Goal: Communication & Community: Answer question/provide support

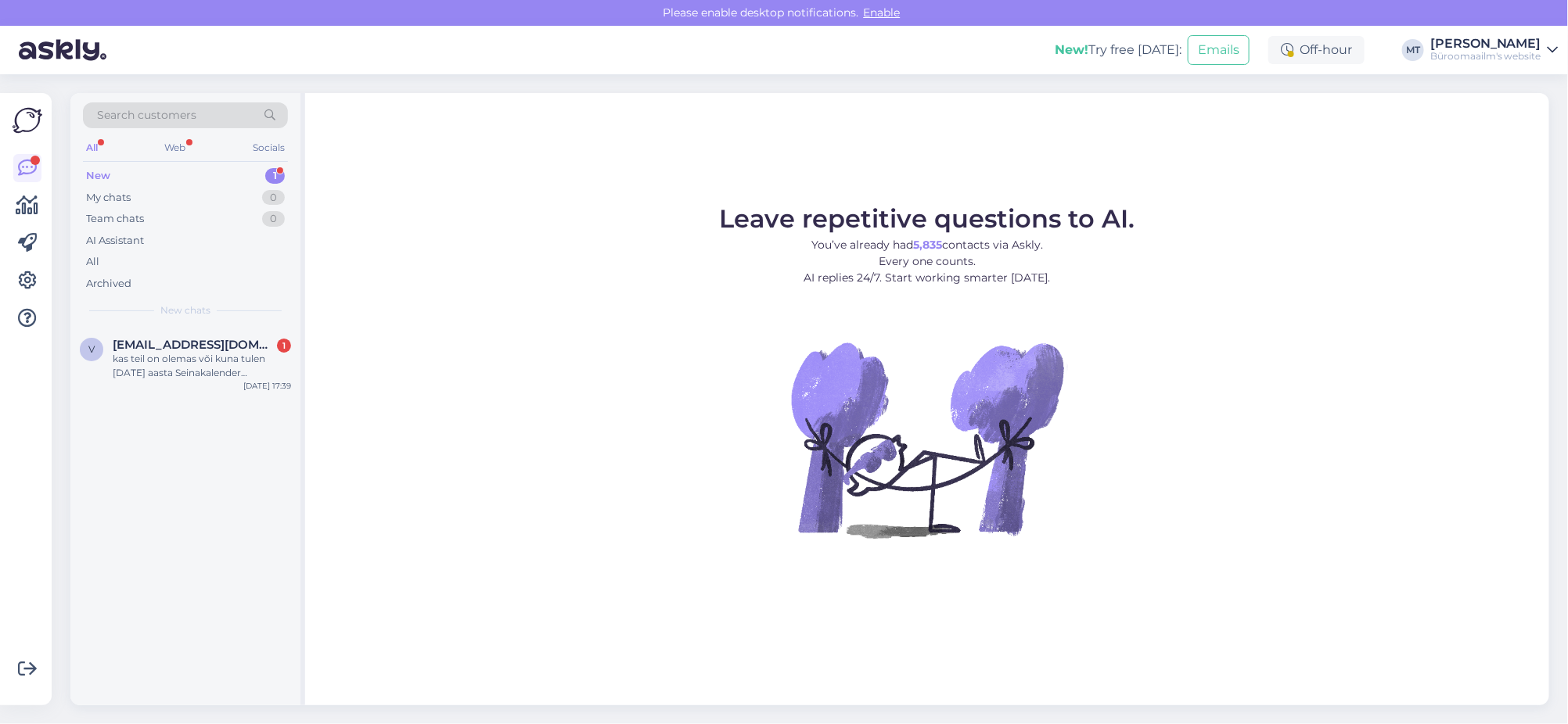
click at [107, 174] on div "New" at bounding box center [99, 176] width 24 height 16
click at [178, 359] on div "kas teil on olemas või kuna tulen [DATE] aasta Seinakalender Aastaplaan TUUBIS …" at bounding box center [202, 365] width 178 height 28
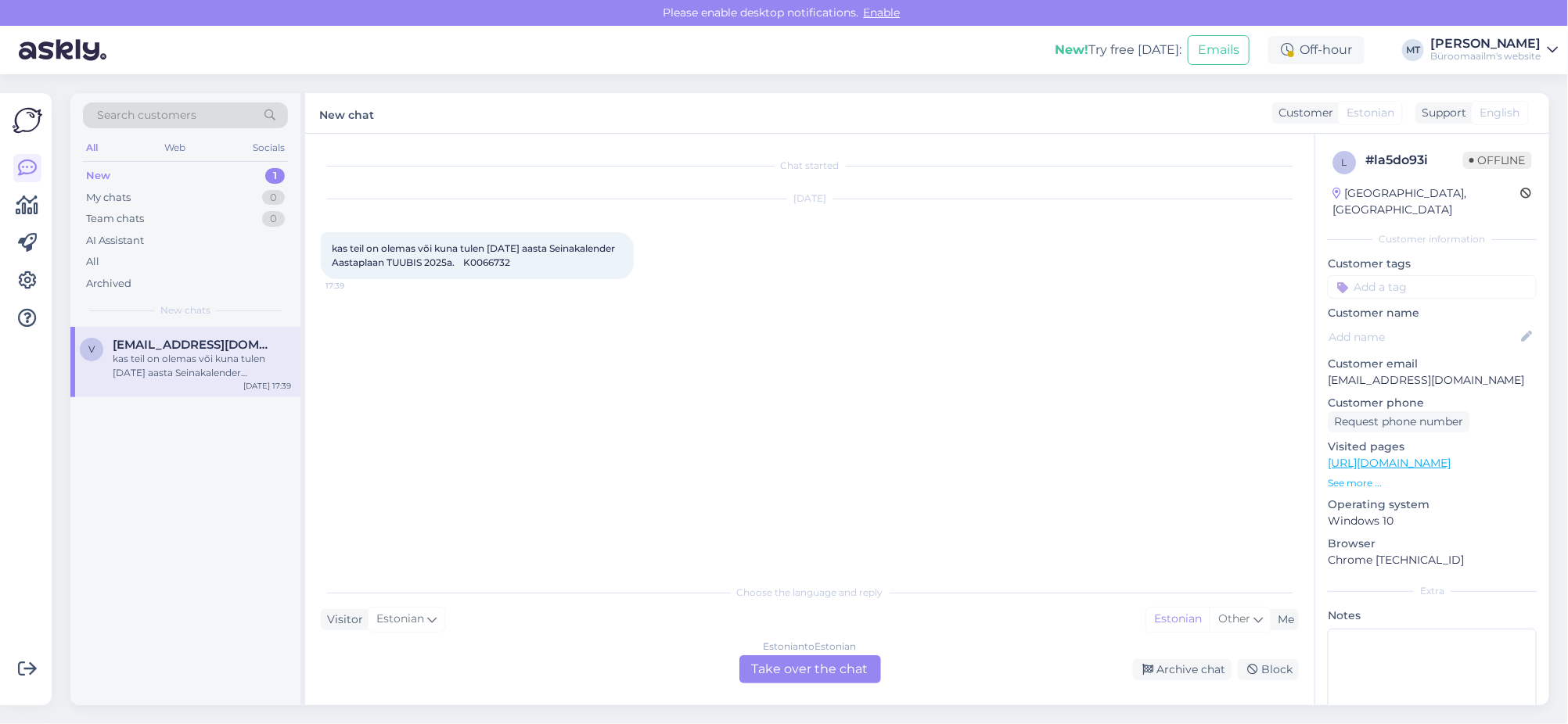
click at [806, 665] on div "Estonian to Estonian Take over the chat" at bounding box center [810, 669] width 141 height 28
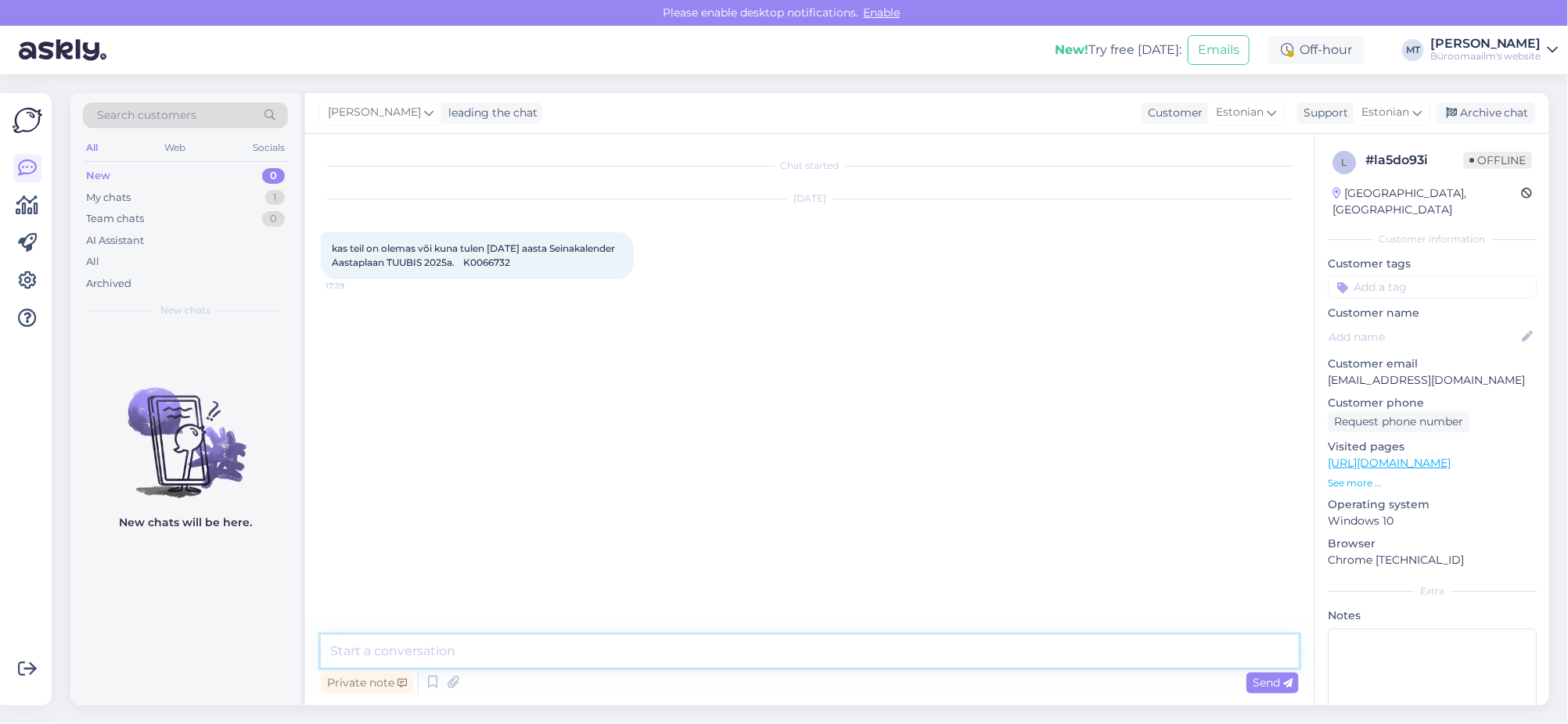
click at [401, 652] on textarea at bounding box center [810, 652] width 978 height 33
type textarea "Tere. kalendrid 2026 jõuavad müügile"
click at [26, 208] on icon at bounding box center [28, 206] width 23 height 19
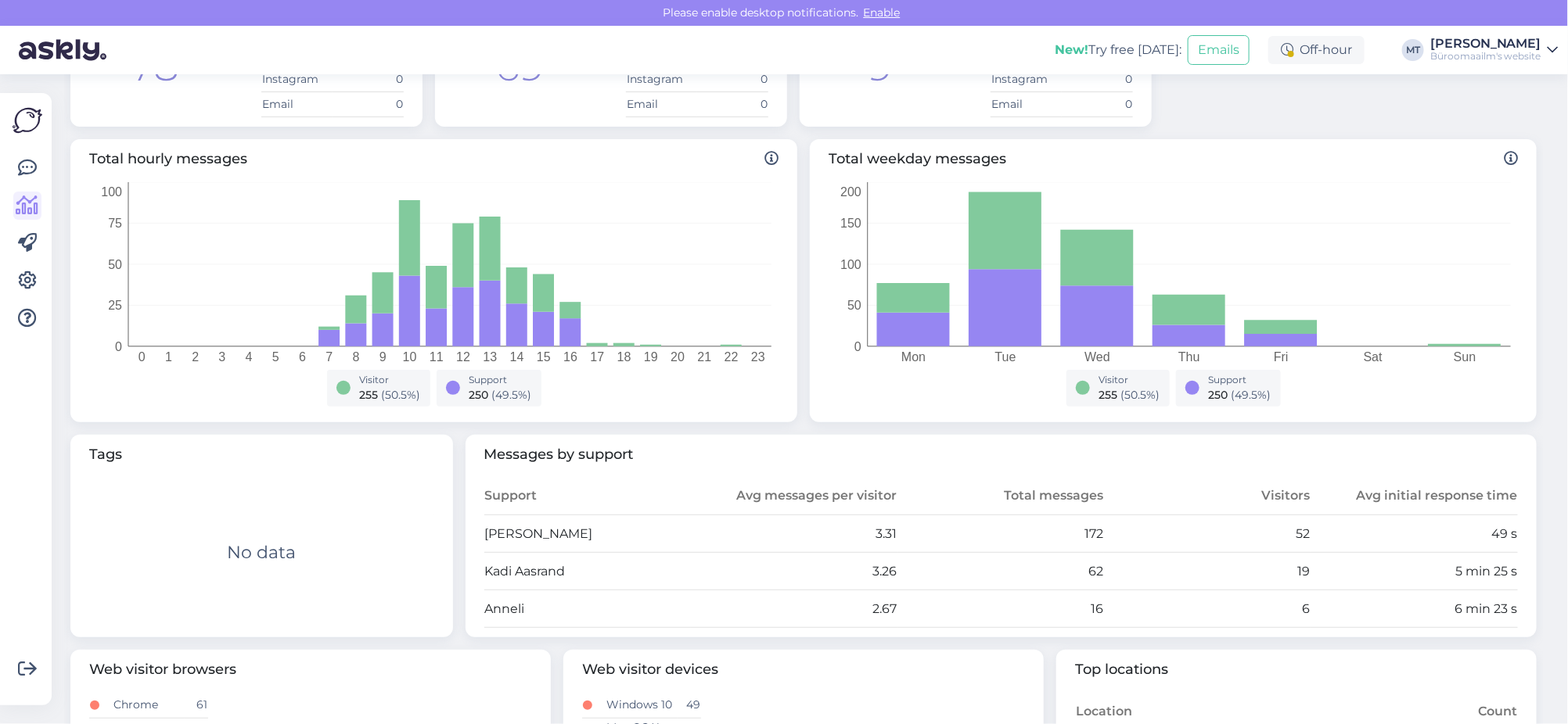
scroll to position [195, 0]
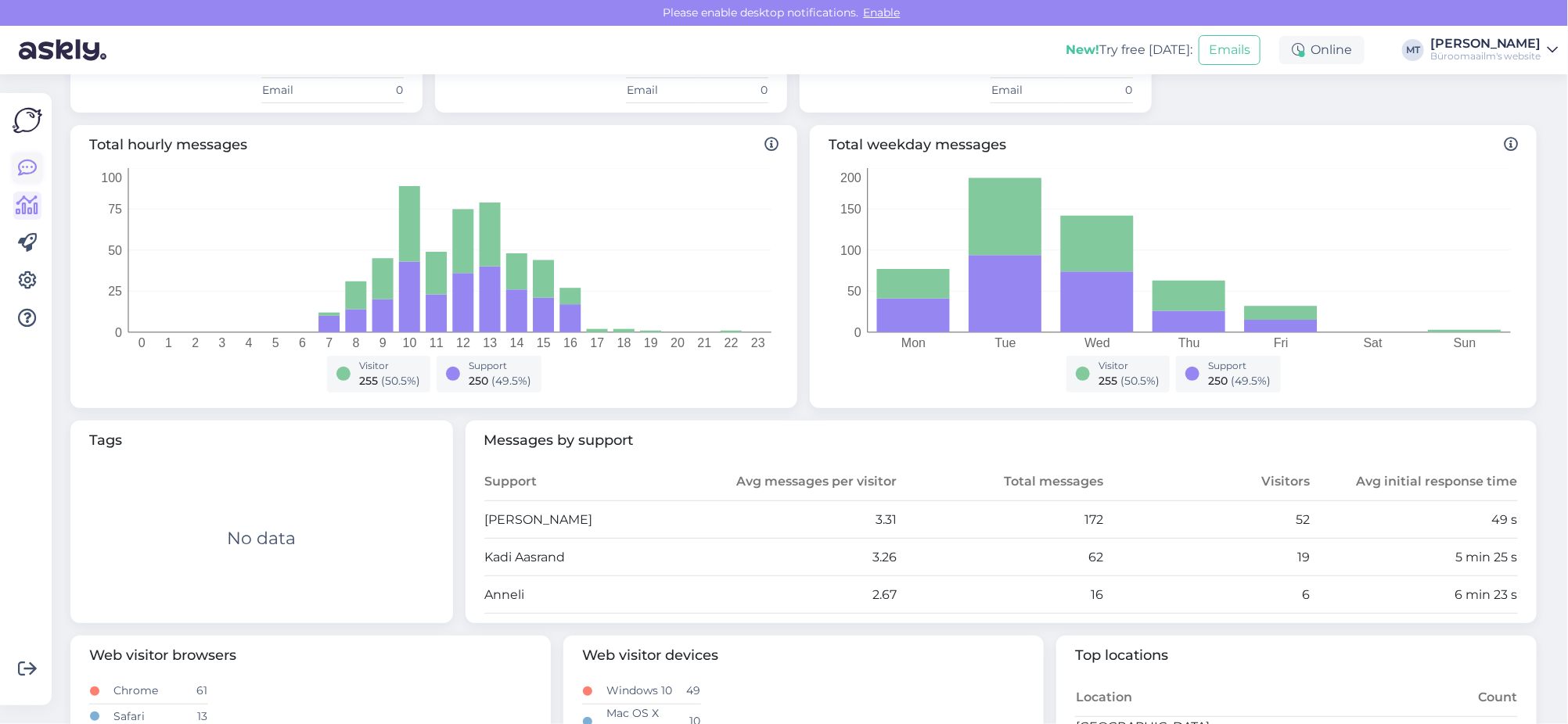
click at [33, 164] on icon at bounding box center [28, 168] width 19 height 19
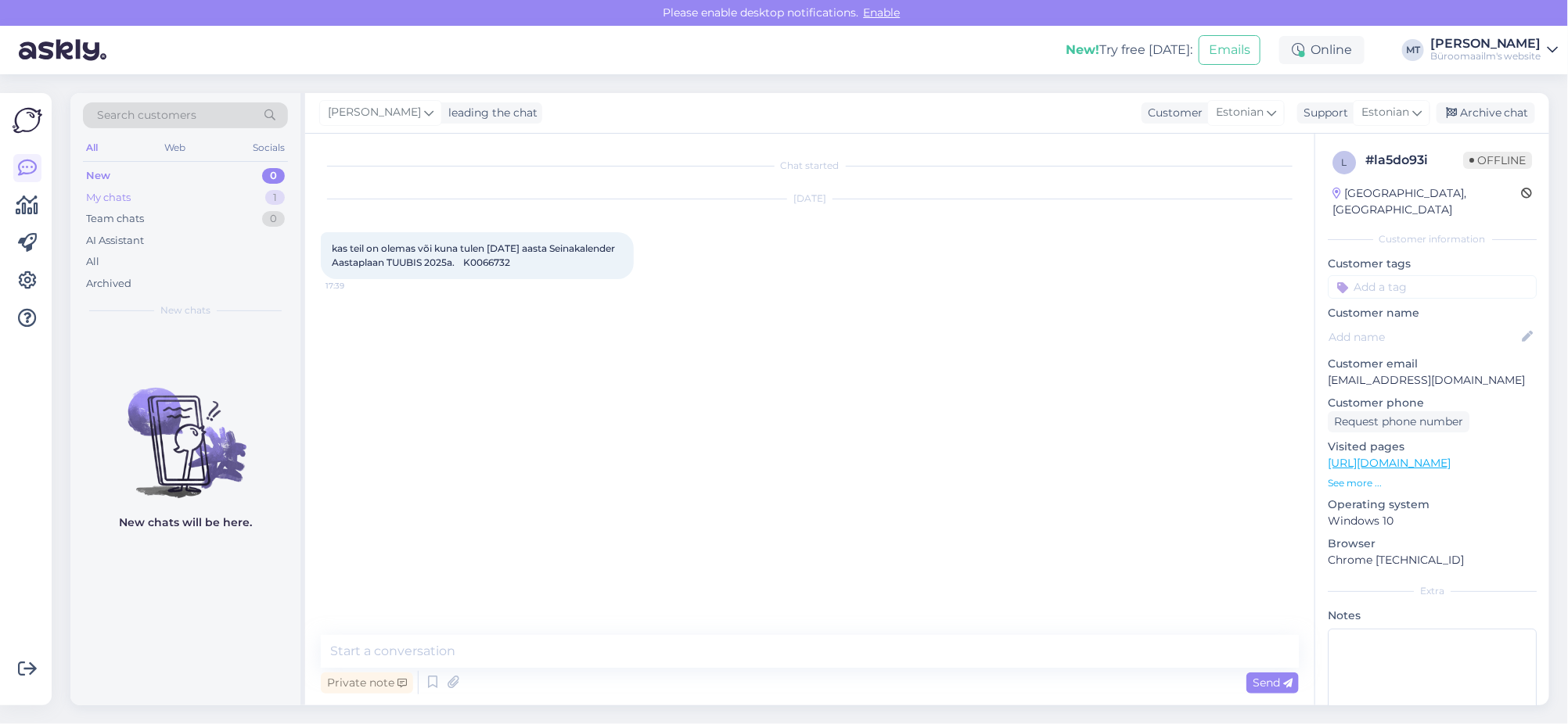
click at [105, 196] on div "My chats" at bounding box center [108, 198] width 45 height 16
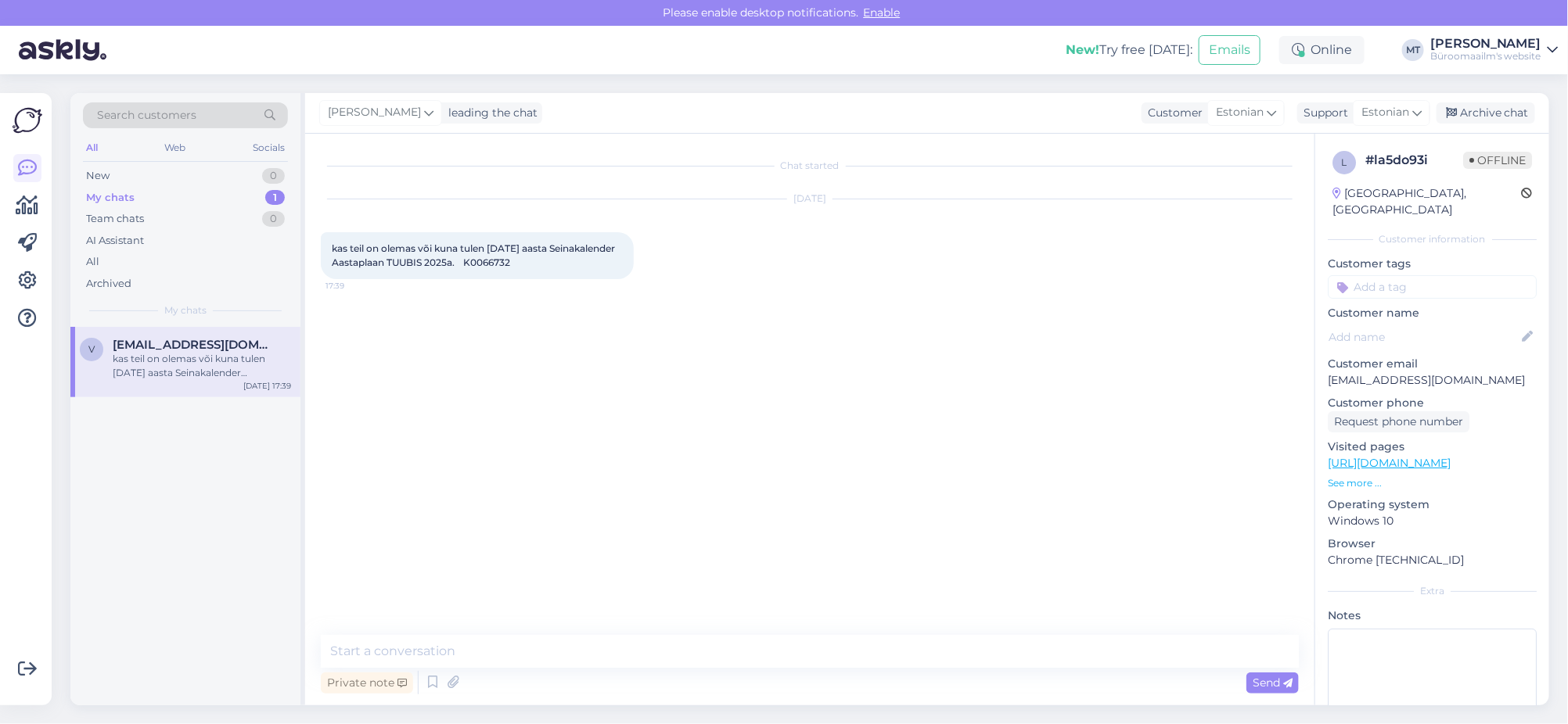
click at [175, 357] on div "kas teil on olemas või kuna tulen [DATE] aasta Seinakalender Aastaplaan TUUBIS …" at bounding box center [202, 365] width 178 height 28
click at [440, 647] on textarea at bounding box center [810, 652] width 978 height 33
type textarea "Tere. Kalendrid [DATE] aasta omad jõuavad lattu oktoobrikuu jooksul."
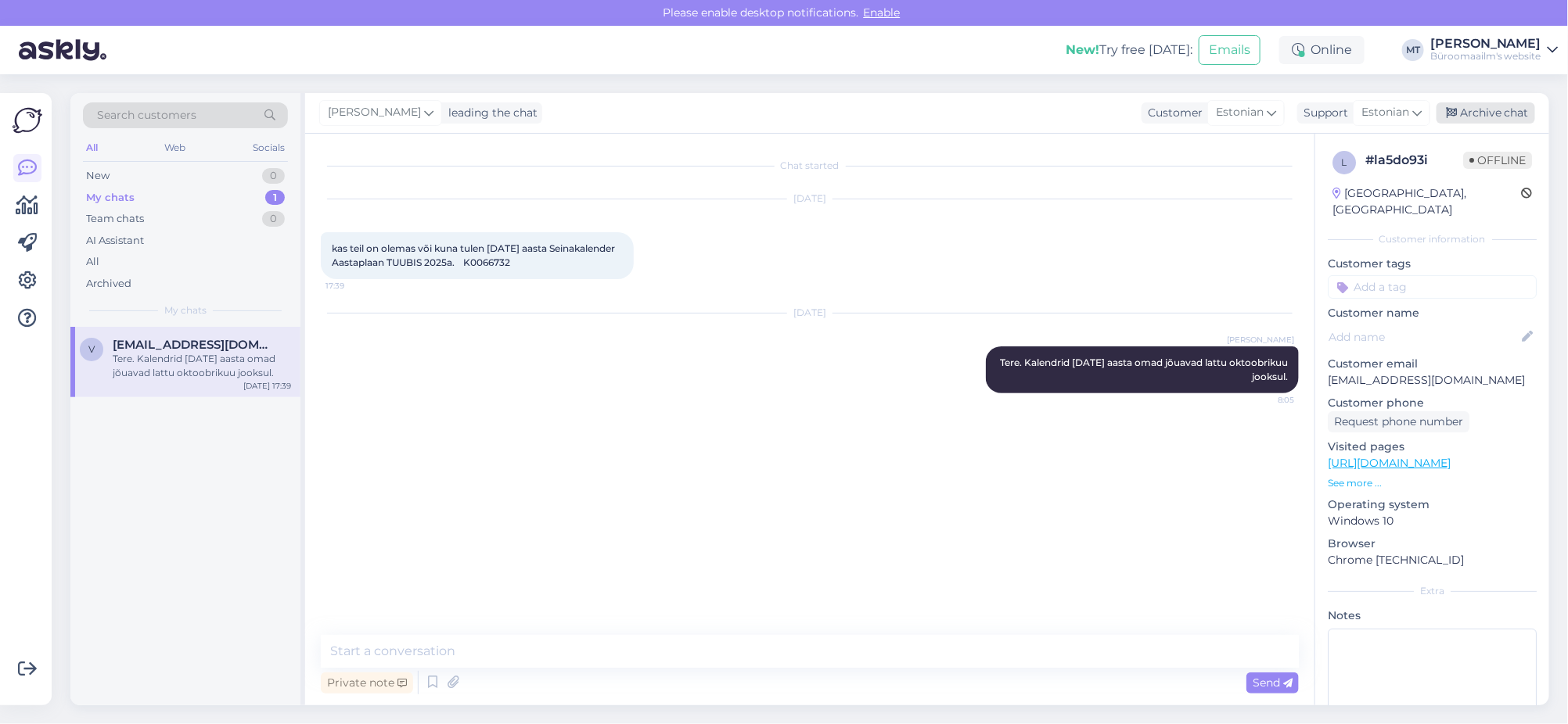
click at [1503, 113] on div "Archive chat" at bounding box center [1485, 113] width 99 height 21
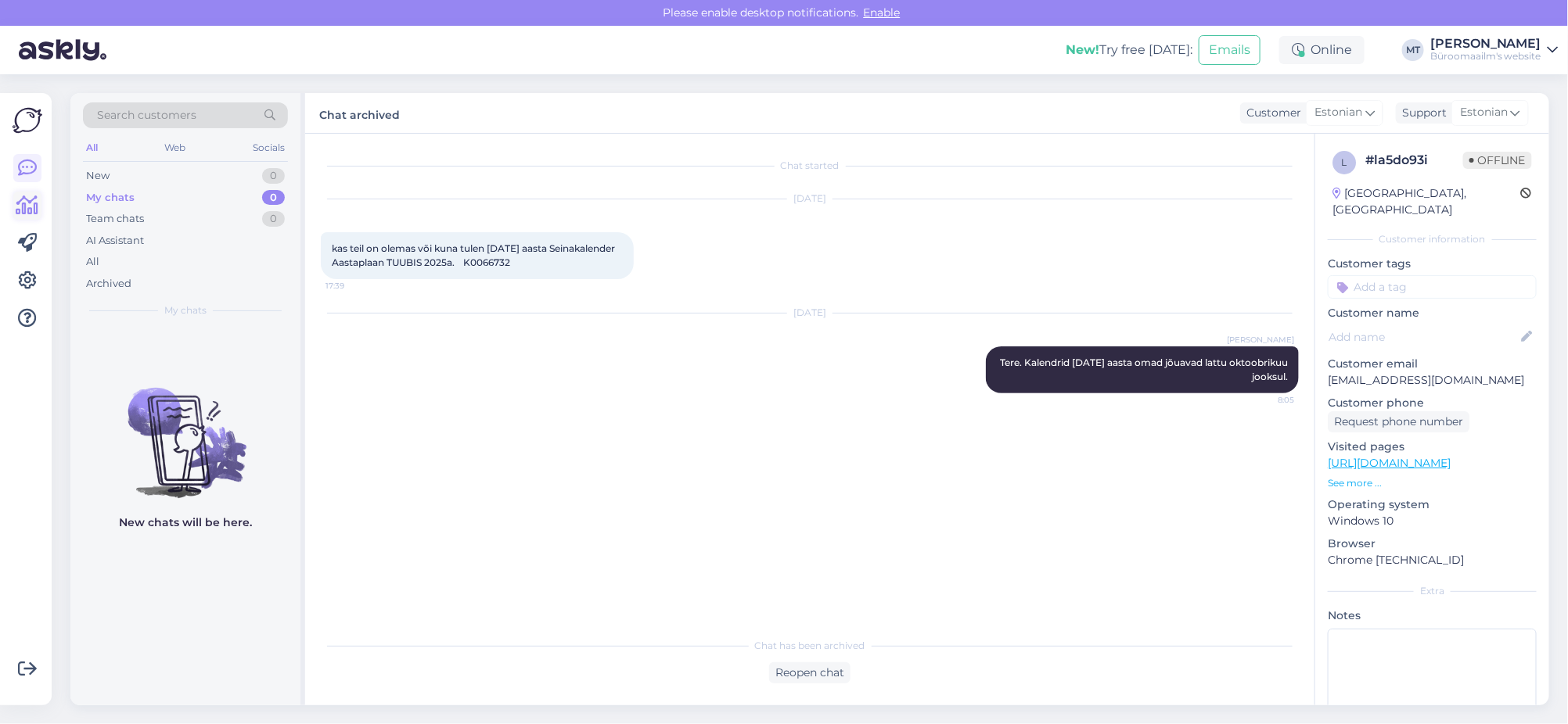
click at [28, 206] on icon at bounding box center [28, 206] width 23 height 19
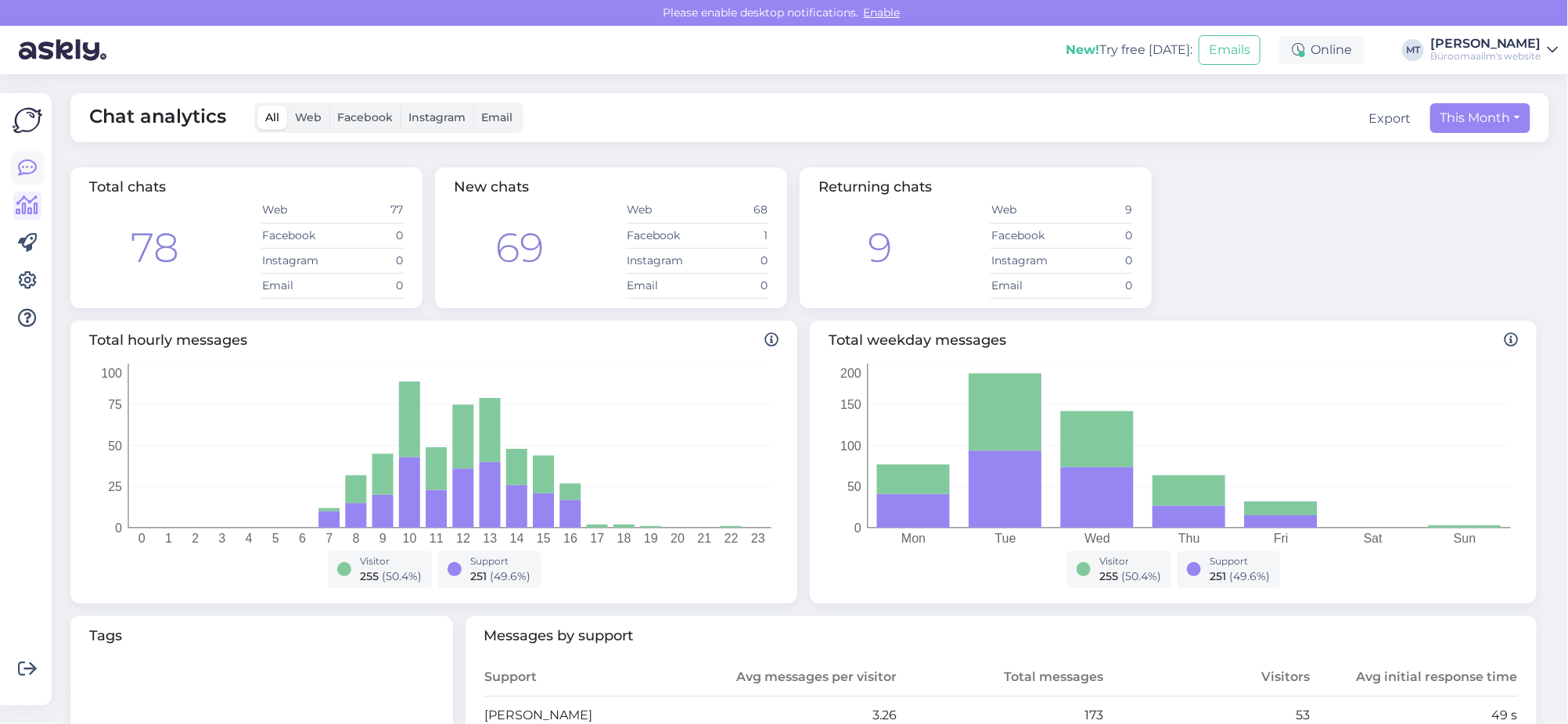
click at [24, 163] on icon at bounding box center [28, 168] width 19 height 19
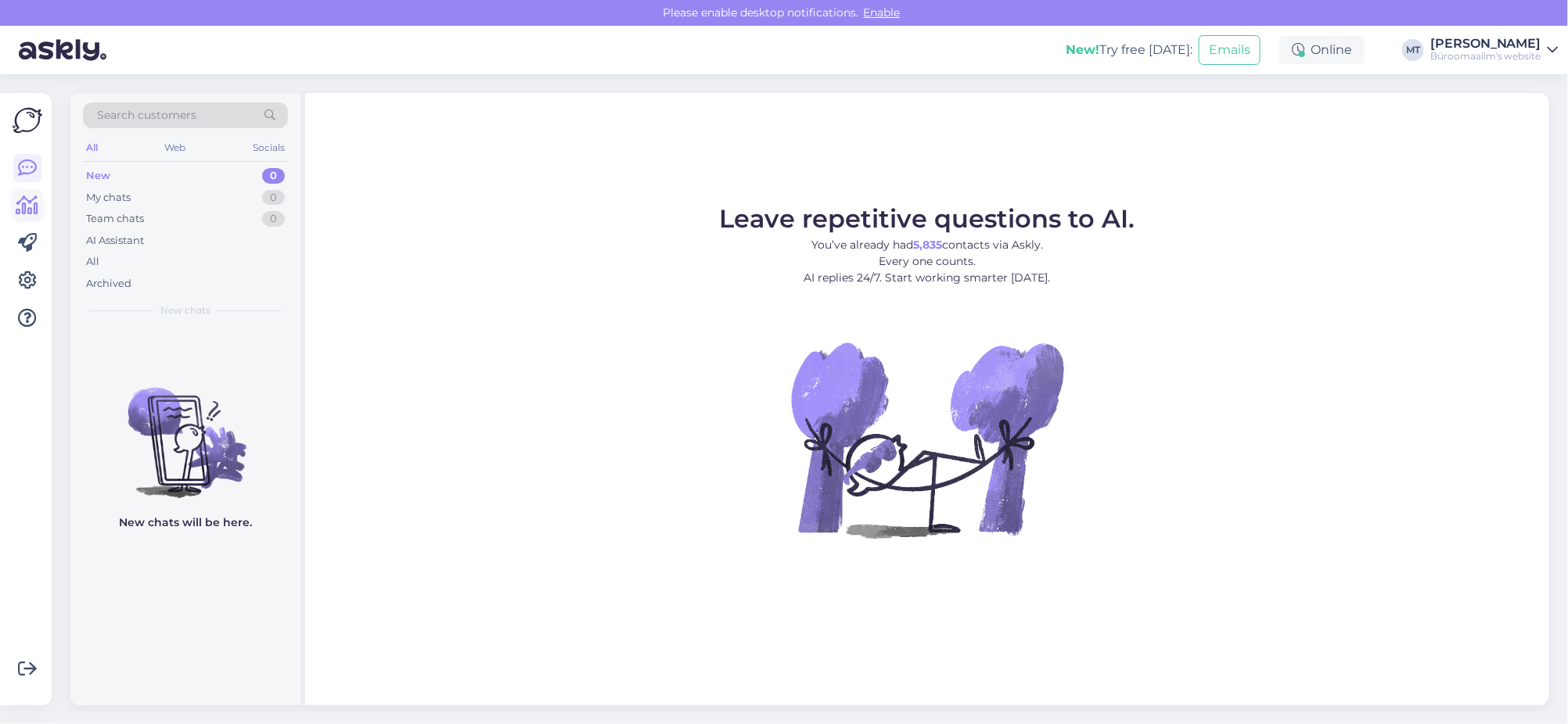
click at [29, 202] on icon at bounding box center [28, 206] width 23 height 19
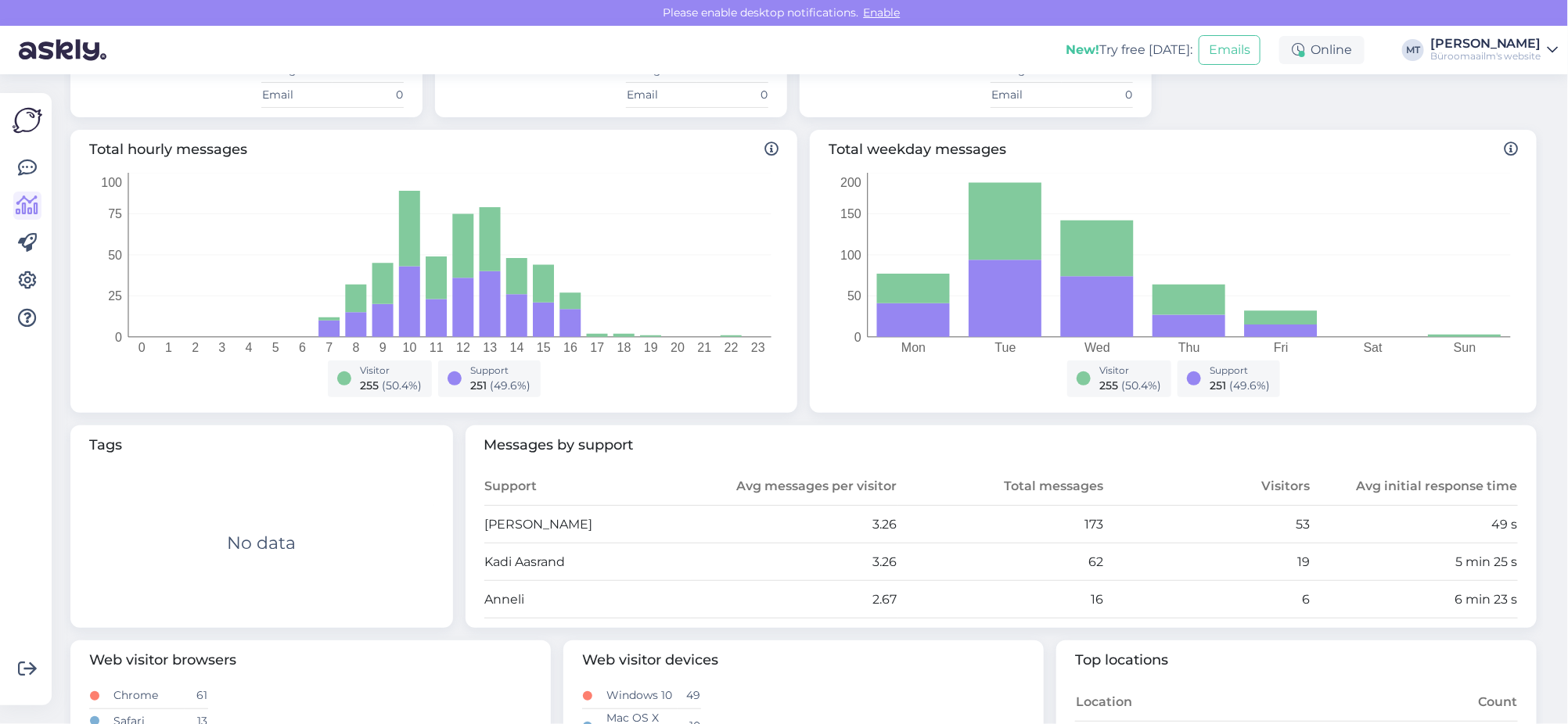
scroll to position [195, 0]
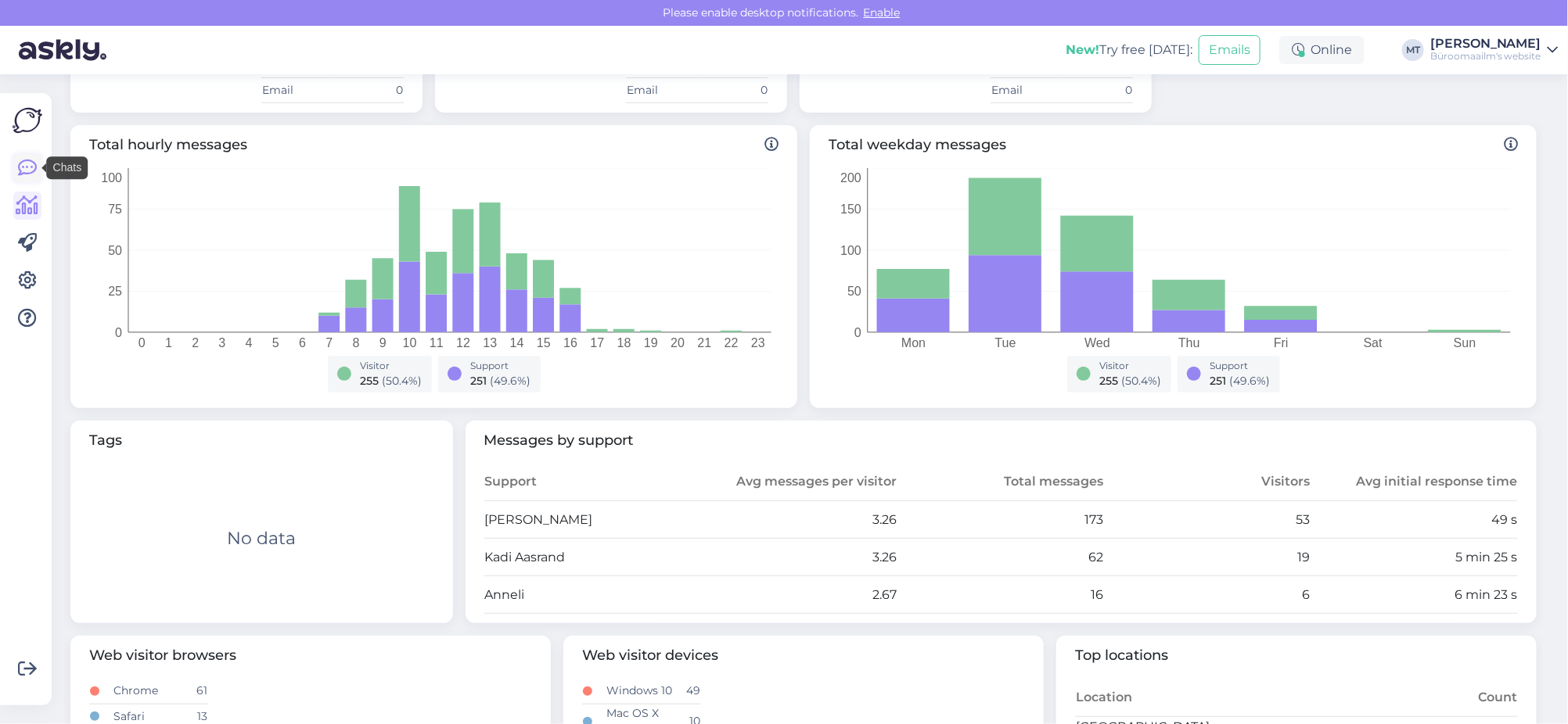
click at [30, 174] on icon at bounding box center [28, 168] width 19 height 19
